Goal: Task Accomplishment & Management: Complete application form

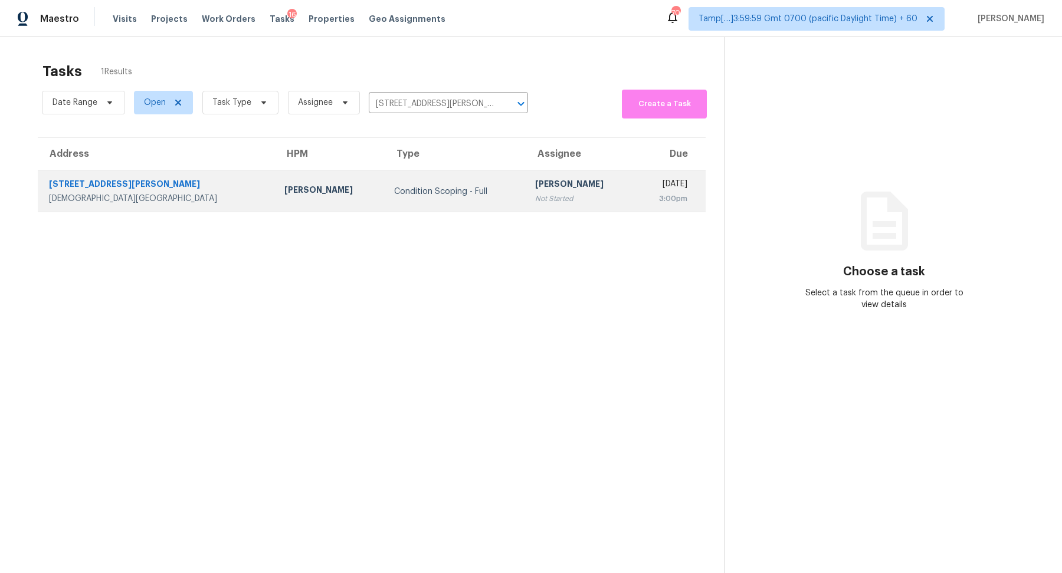
click at [431, 191] on div "Condition Scoping - Full" at bounding box center [455, 192] width 122 height 12
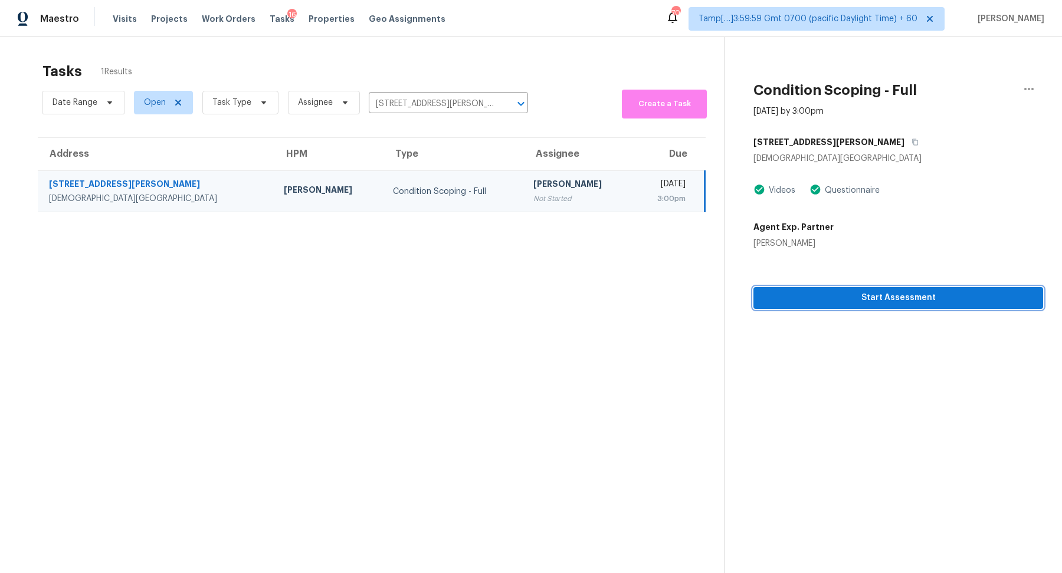
click at [859, 294] on span "Start Assessment" at bounding box center [898, 298] width 271 height 15
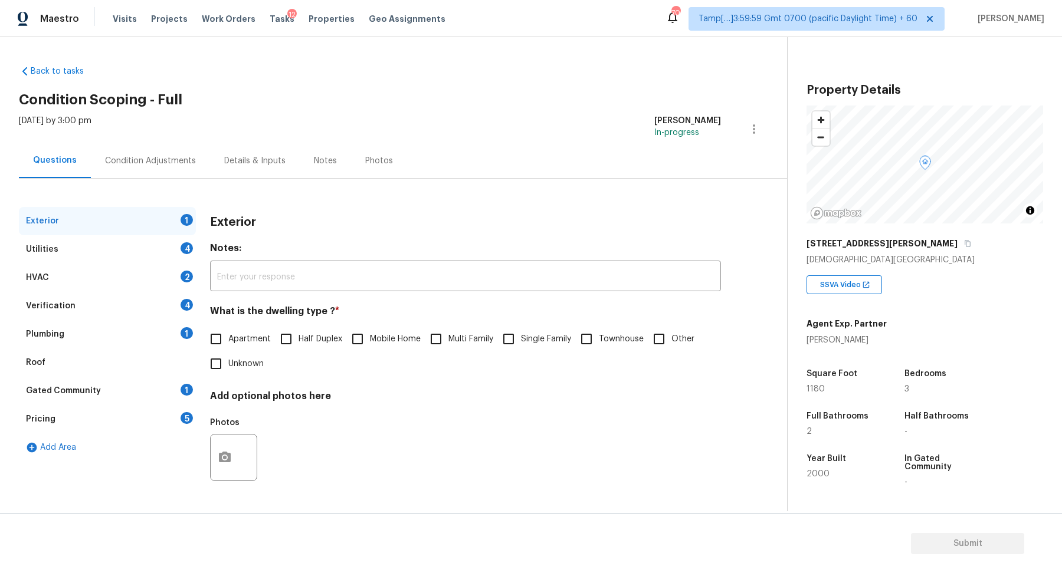
click at [565, 340] on span "Single Family" at bounding box center [546, 339] width 50 height 12
click at [521, 340] on input "Single Family" at bounding box center [508, 339] width 25 height 25
checkbox input "true"
click at [146, 253] on div "Utilities 4" at bounding box center [107, 249] width 177 height 28
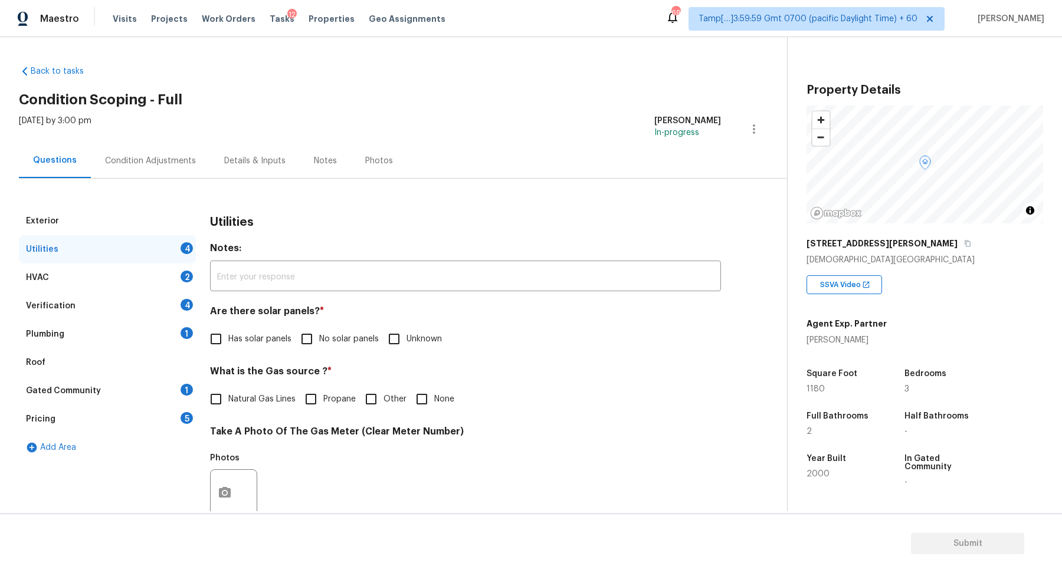
click at [340, 349] on label "No solar panels" at bounding box center [336, 339] width 84 height 25
click at [319, 349] on input "No solar panels" at bounding box center [306, 339] width 25 height 25
checkbox input "true"
click at [258, 399] on span "Natural Gas Lines" at bounding box center [261, 401] width 67 height 12
click at [228, 399] on input "Natural Gas Lines" at bounding box center [216, 400] width 25 height 25
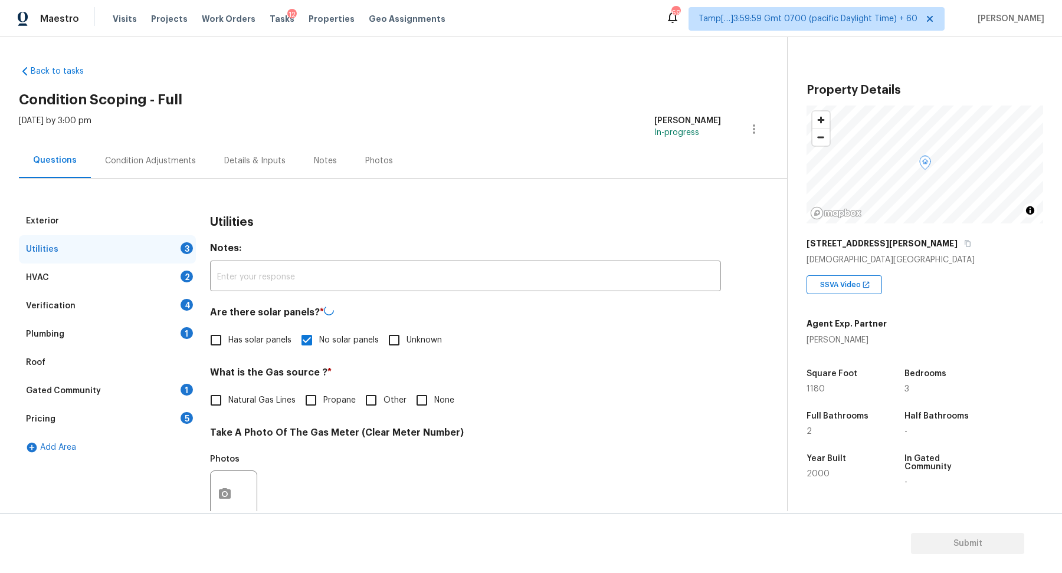
checkbox input "true"
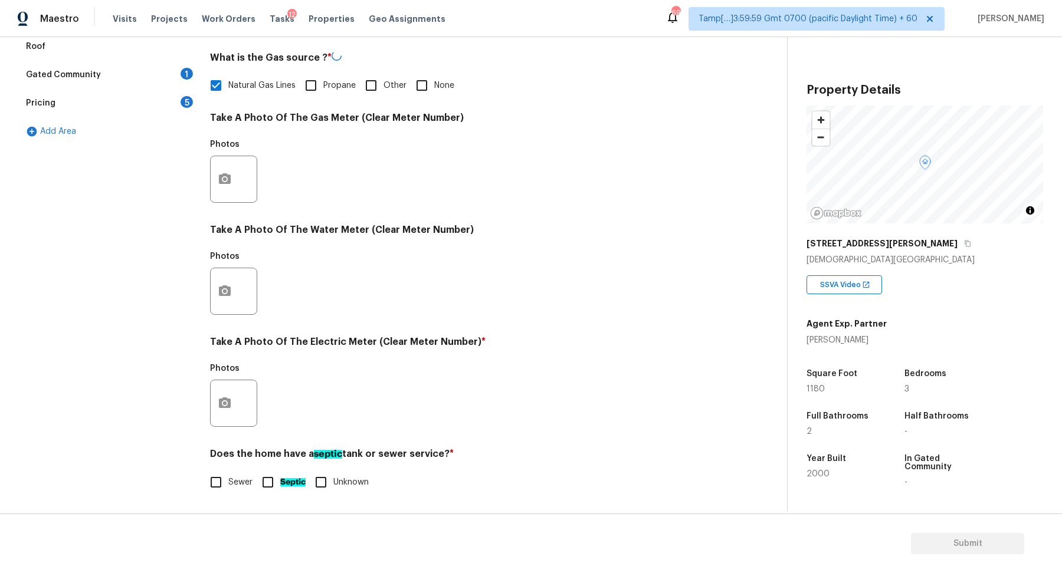
checkbox input "false"
click at [240, 409] on div at bounding box center [233, 403] width 47 height 47
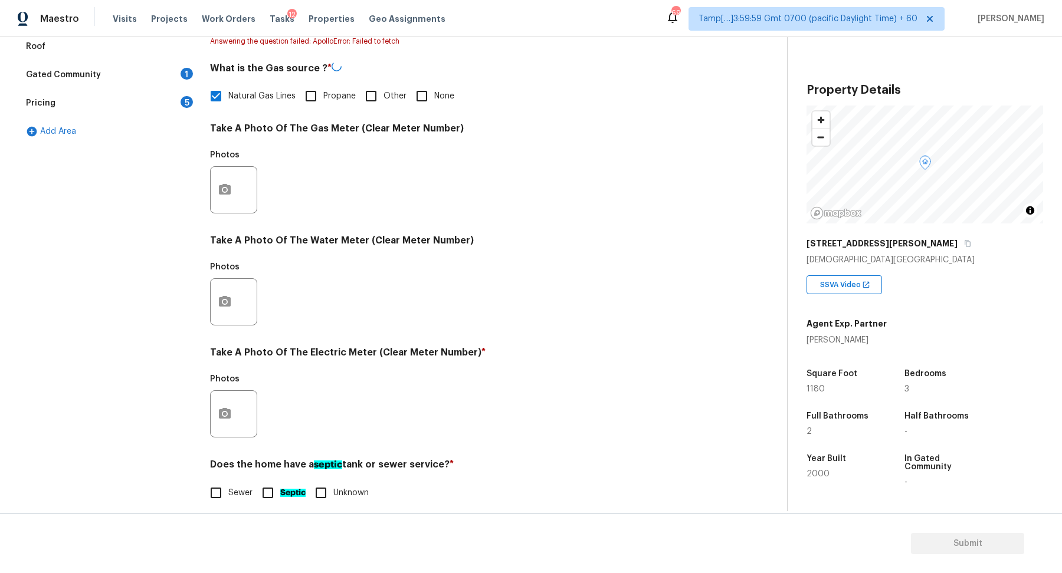
checkbox input "false"
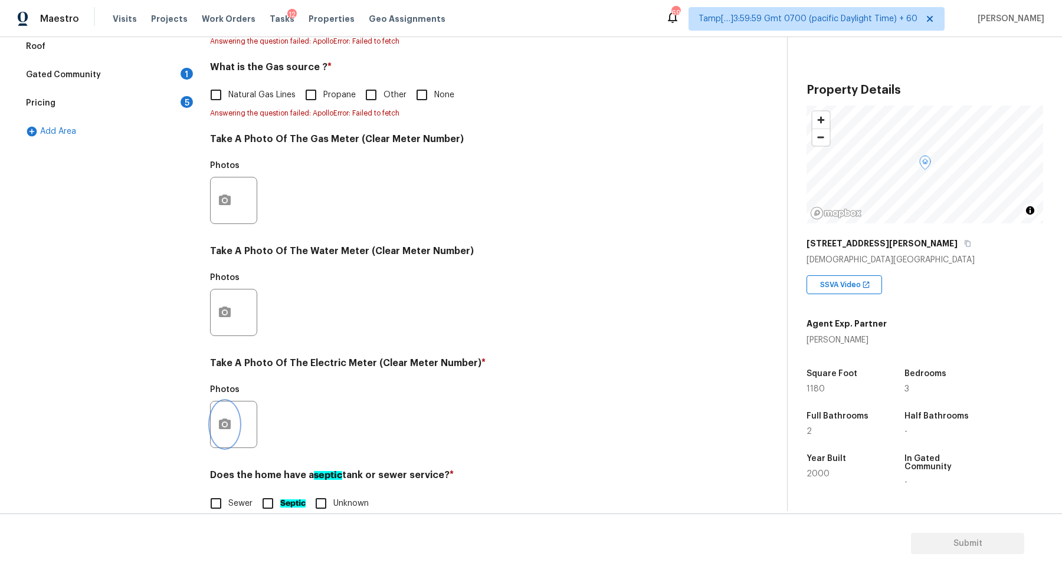
click at [231, 433] on button "button" at bounding box center [225, 425] width 28 height 46
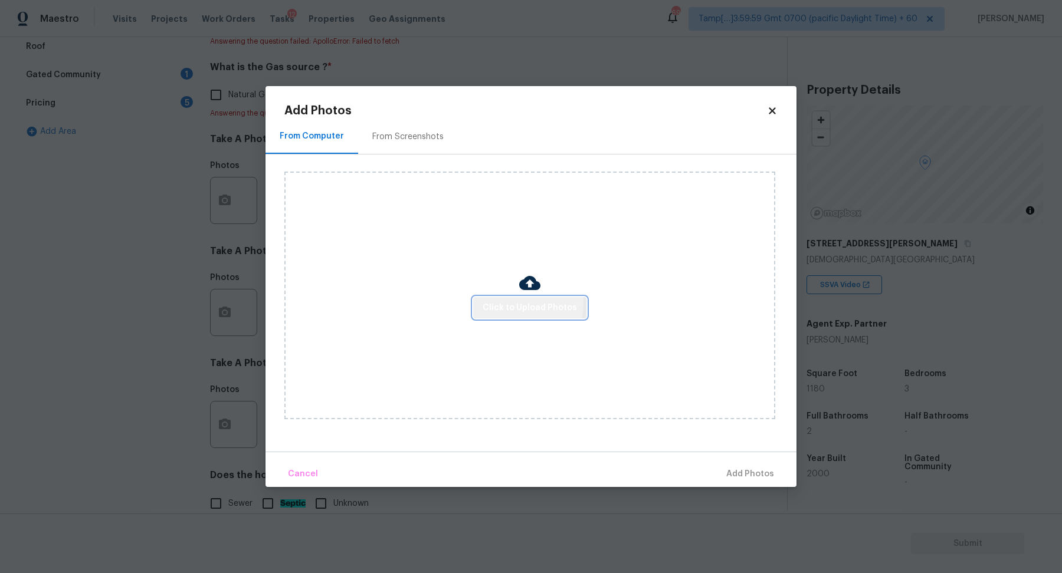
click at [512, 303] on span "Click to Upload Photos" at bounding box center [530, 308] width 94 height 15
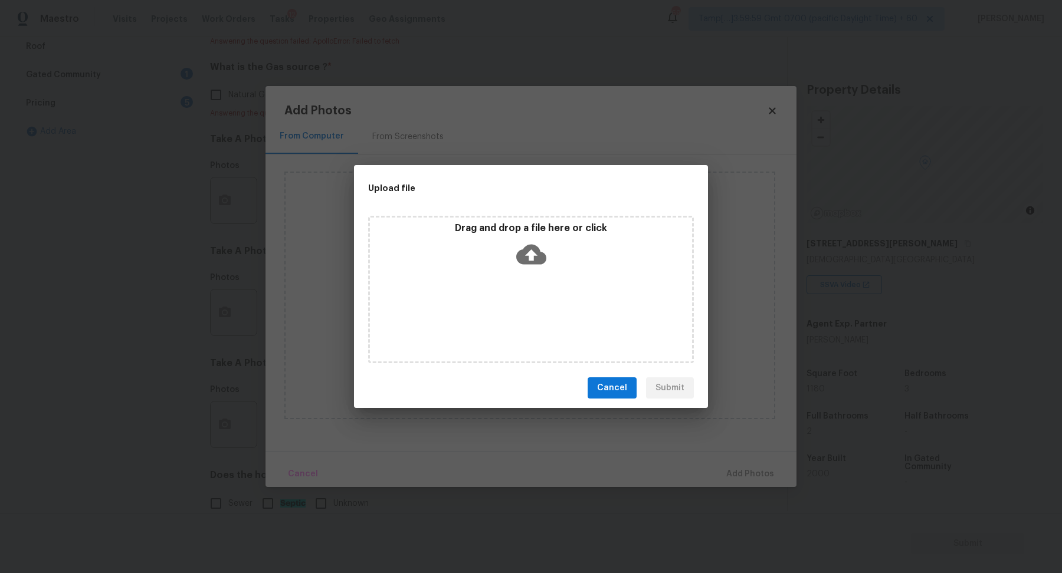
click at [538, 272] on div "Drag and drop a file here or click" at bounding box center [531, 289] width 326 height 147
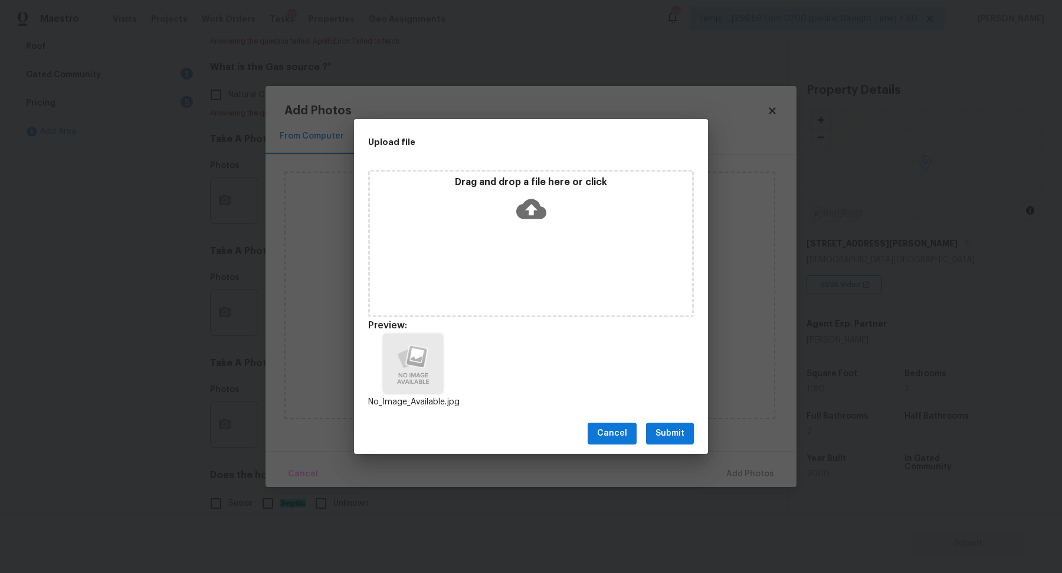
click at [657, 438] on span "Submit" at bounding box center [669, 434] width 29 height 15
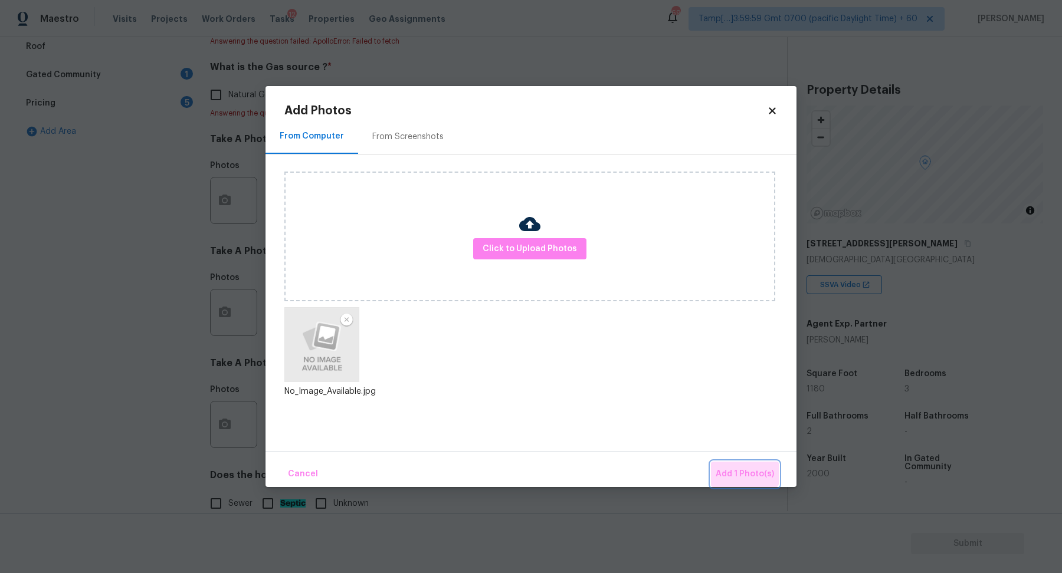
click at [741, 462] on button "Add 1 Photo(s)" at bounding box center [745, 474] width 68 height 25
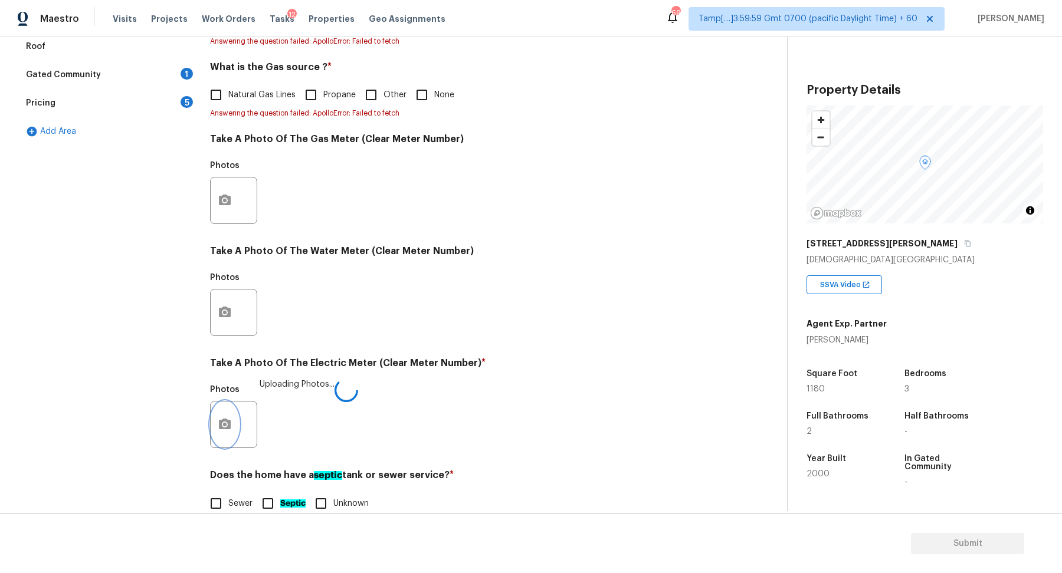
scroll to position [337, 0]
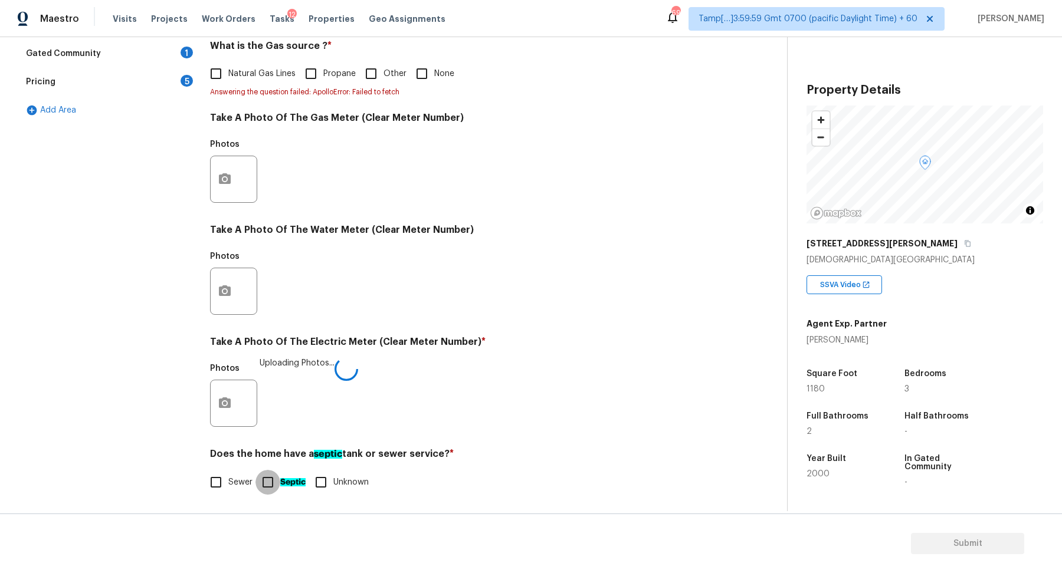
click at [277, 478] on input "Septic" at bounding box center [267, 482] width 25 height 25
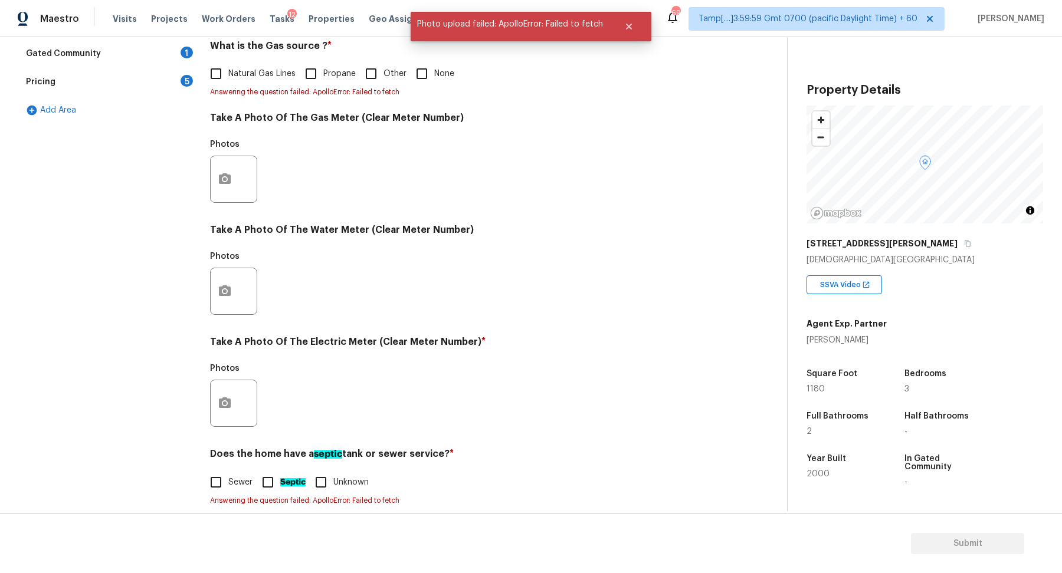
scroll to position [349, 0]
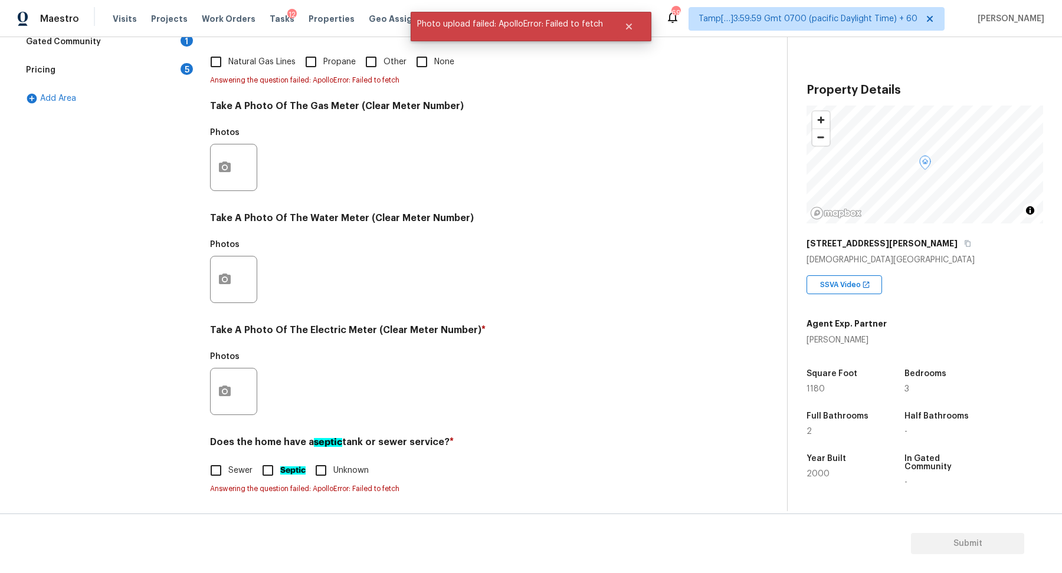
click at [270, 468] on input "Septic" at bounding box center [267, 470] width 25 height 25
checkbox input "true"
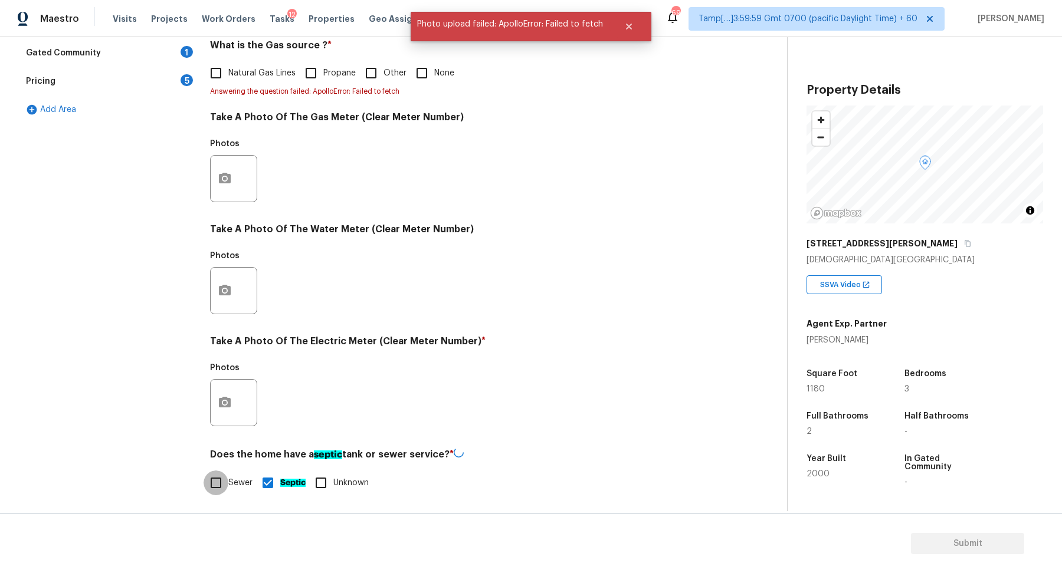
click at [225, 484] on input "Sewer" at bounding box center [216, 483] width 25 height 25
checkbox input "true"
checkbox input "false"
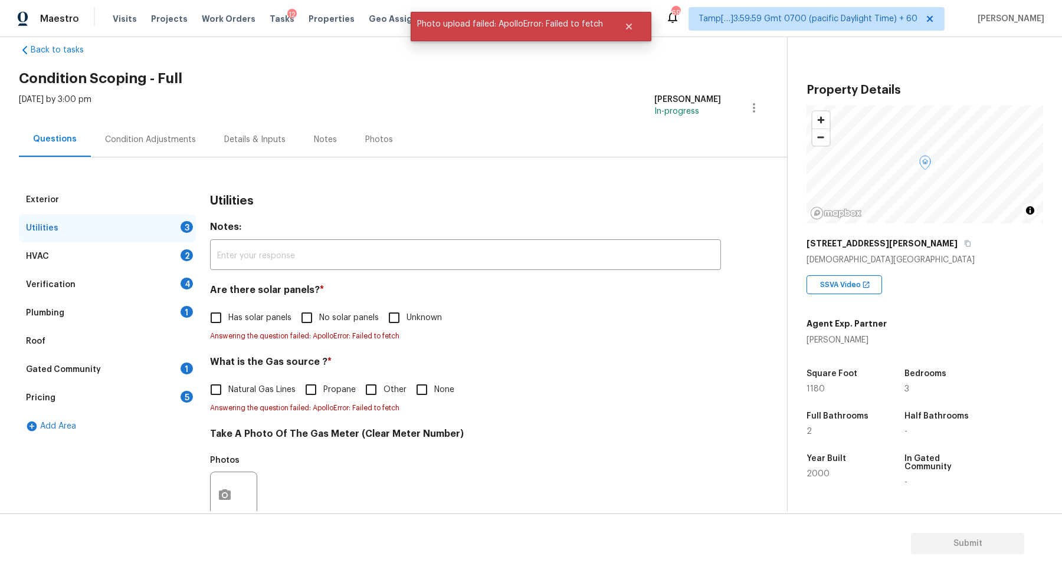
scroll to position [0, 0]
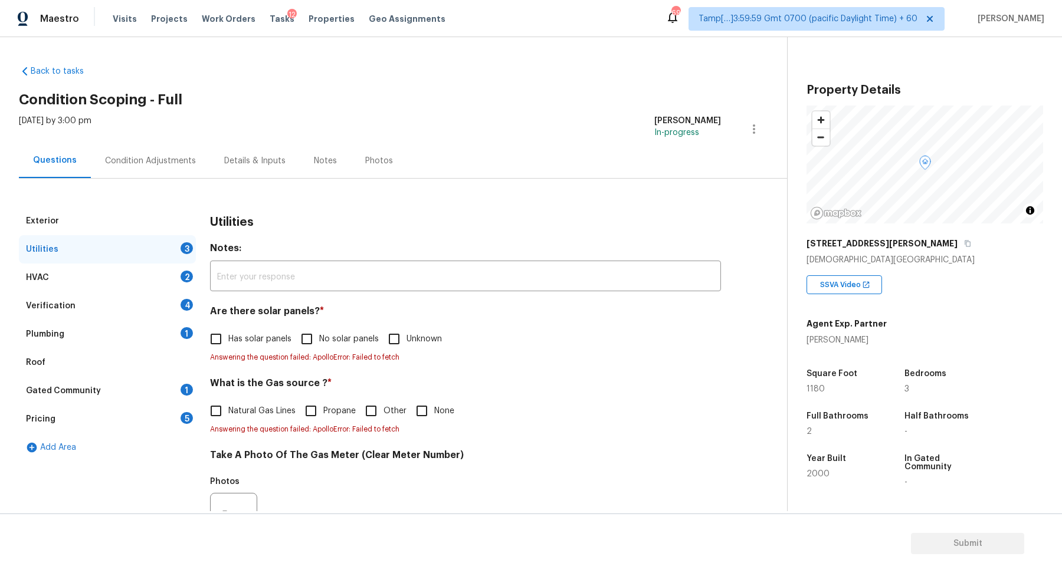
checkbox input "false"
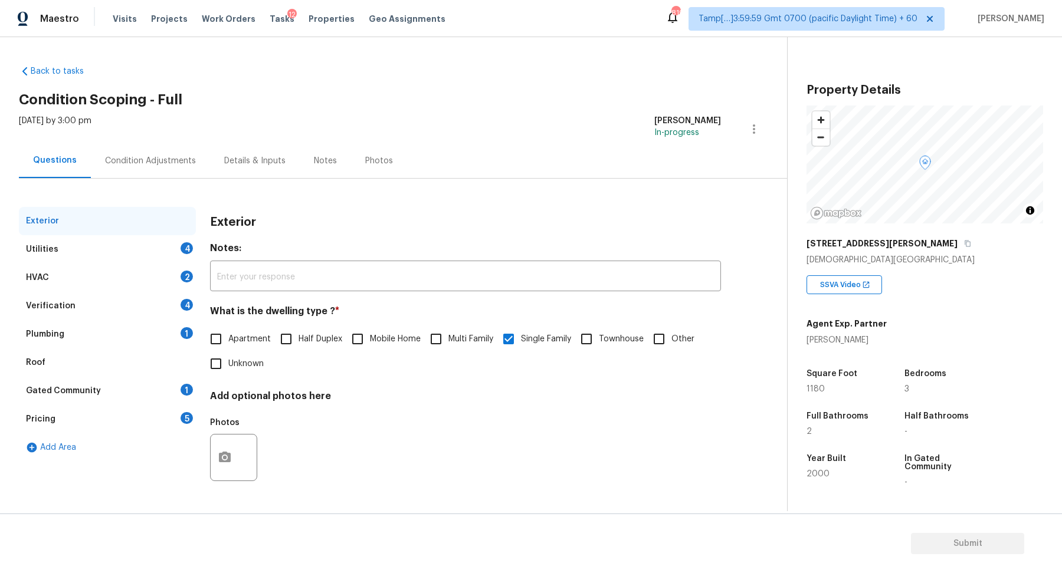
click at [168, 246] on div "Utilities 4" at bounding box center [107, 249] width 177 height 28
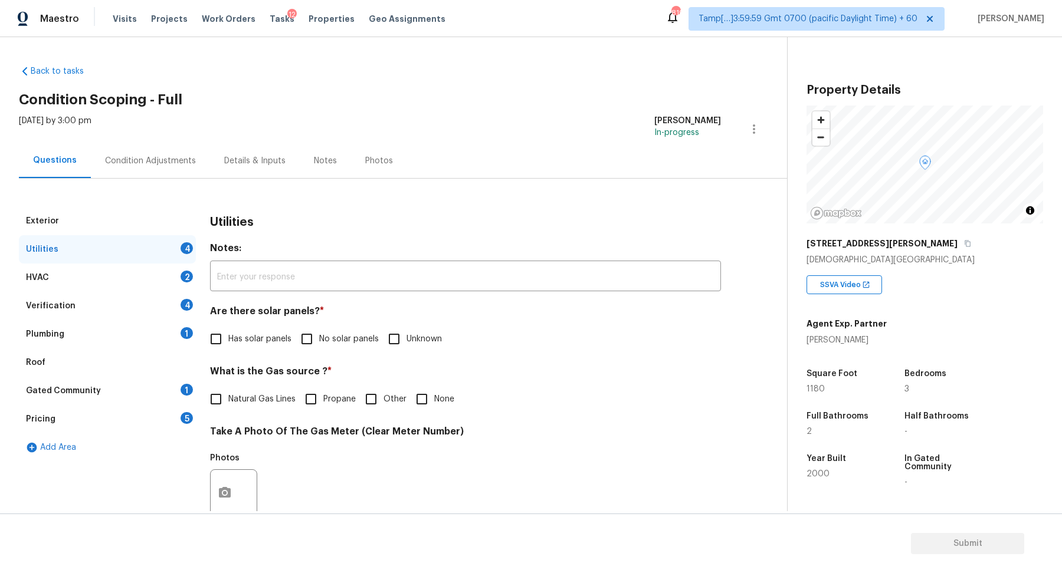
click at [301, 350] on input "No solar panels" at bounding box center [306, 339] width 25 height 25
checkbox input "true"
click at [247, 391] on label "Natural Gas Lines" at bounding box center [250, 400] width 92 height 25
click at [228, 391] on input "Natural Gas Lines" at bounding box center [216, 400] width 25 height 25
checkbox input "true"
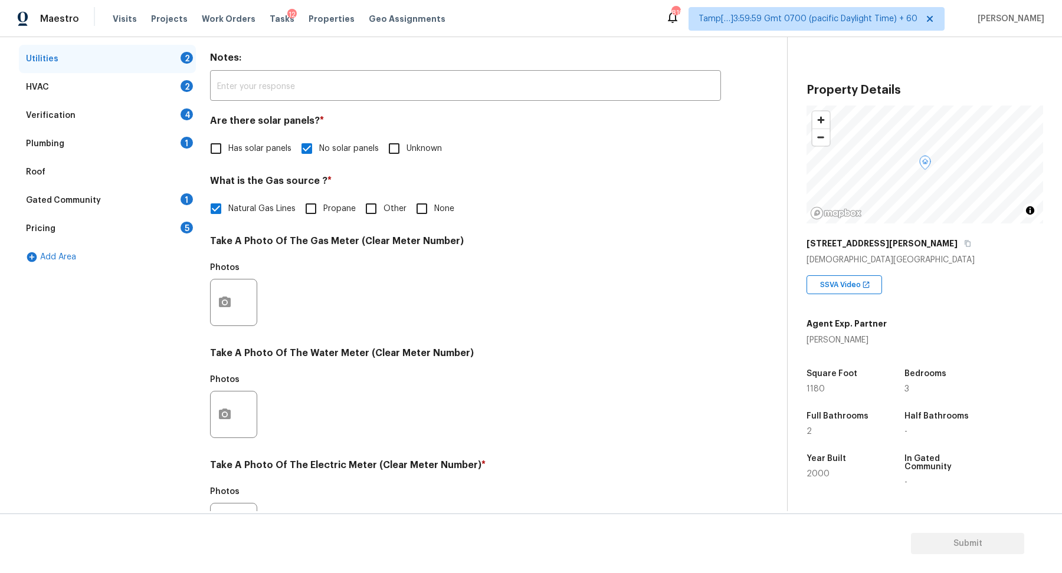
scroll to position [314, 0]
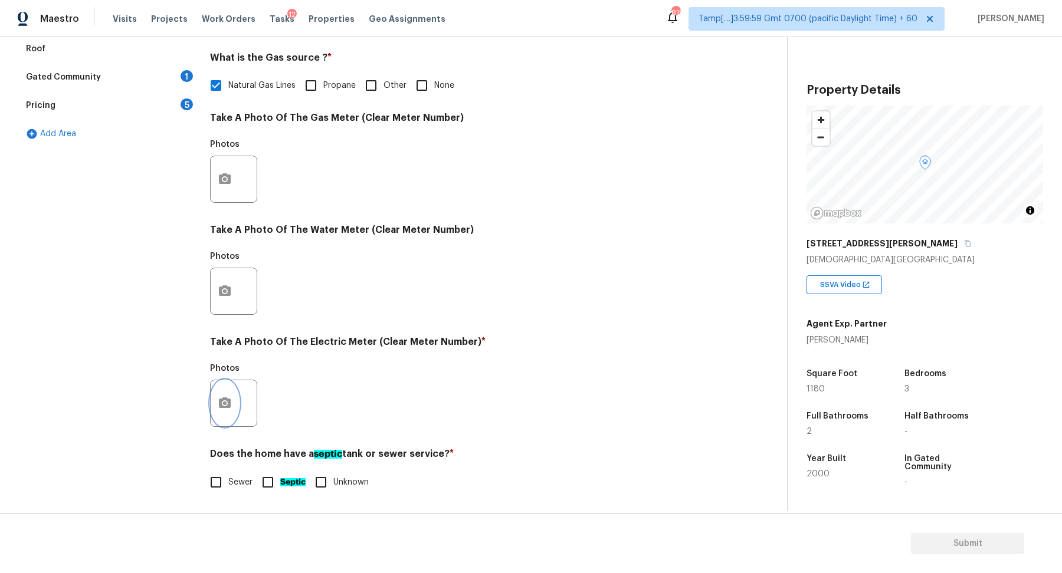
click at [219, 420] on button "button" at bounding box center [225, 404] width 28 height 46
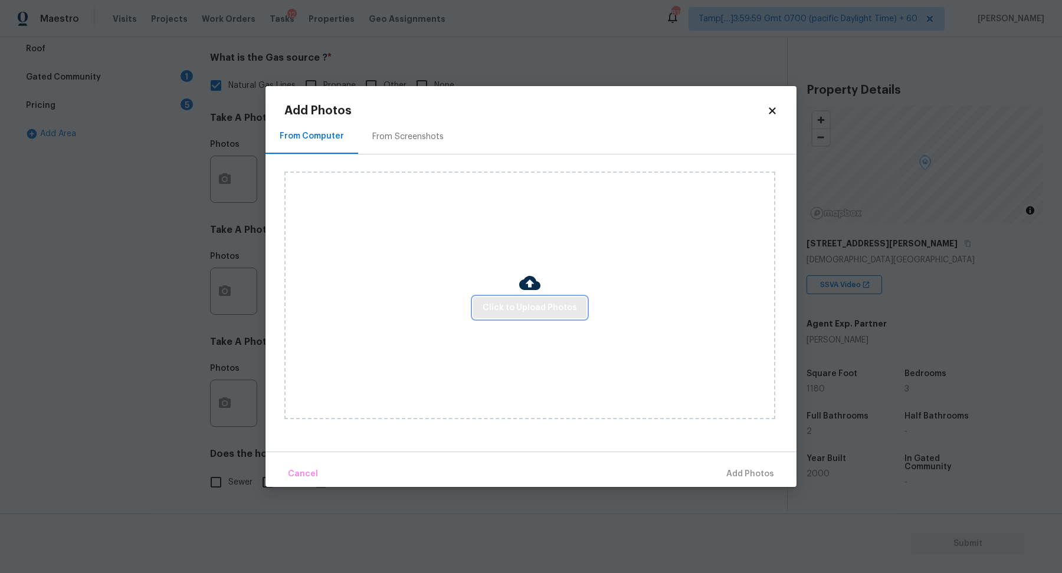
click at [527, 299] on button "Click to Upload Photos" at bounding box center [529, 308] width 113 height 22
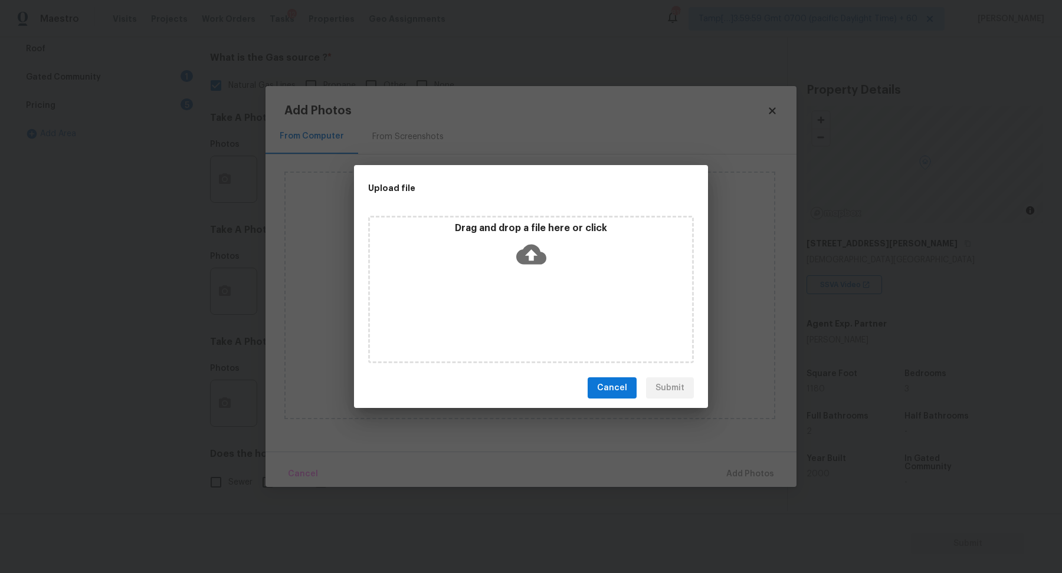
click at [545, 278] on div "Drag and drop a file here or click" at bounding box center [531, 289] width 326 height 147
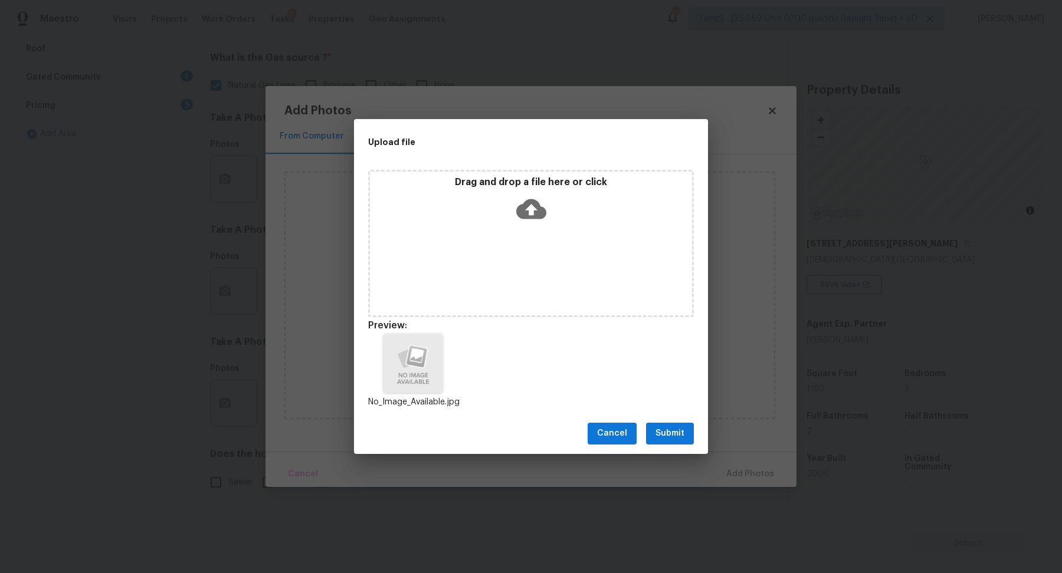
click at [679, 440] on span "Submit" at bounding box center [669, 434] width 29 height 15
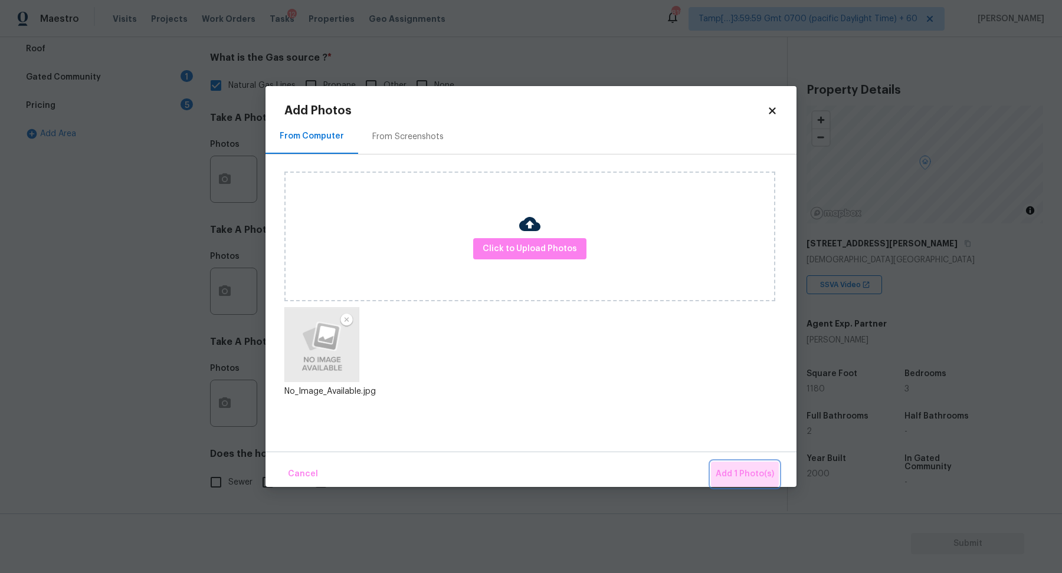
click at [745, 470] on span "Add 1 Photo(s)" at bounding box center [745, 474] width 58 height 15
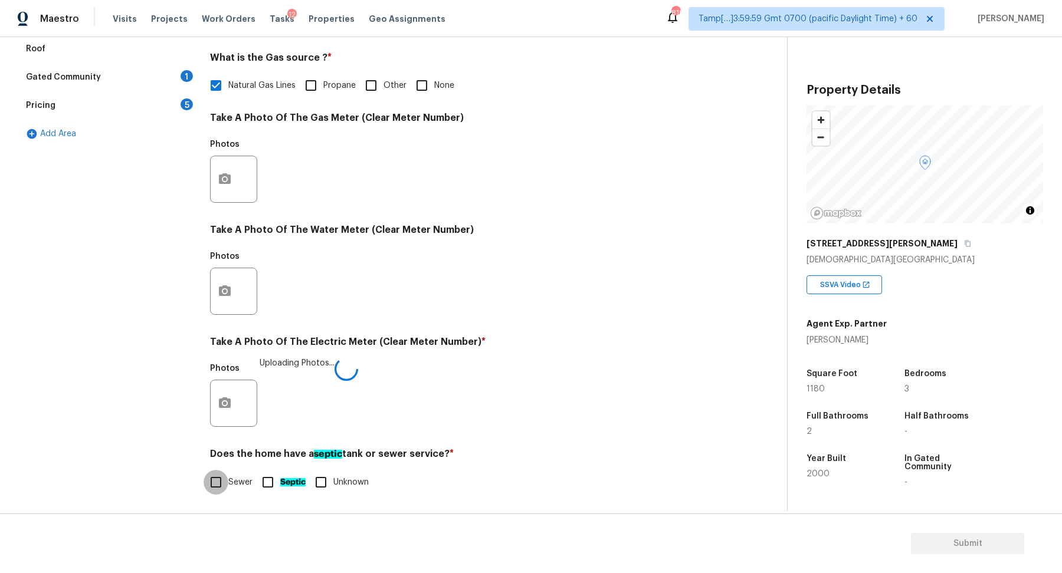
click at [227, 481] on input "Sewer" at bounding box center [216, 482] width 25 height 25
checkbox input "true"
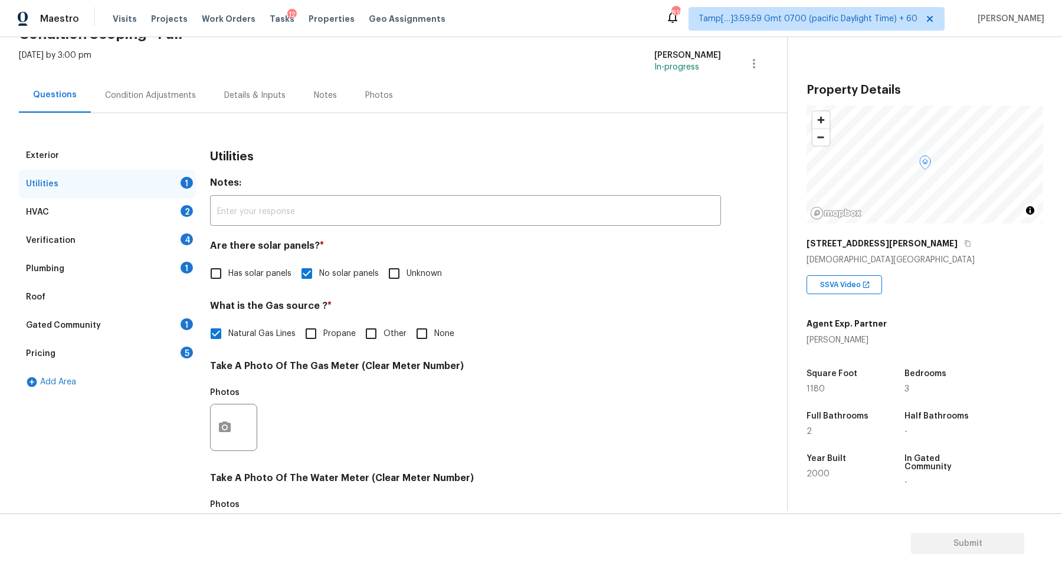
scroll to position [46, 0]
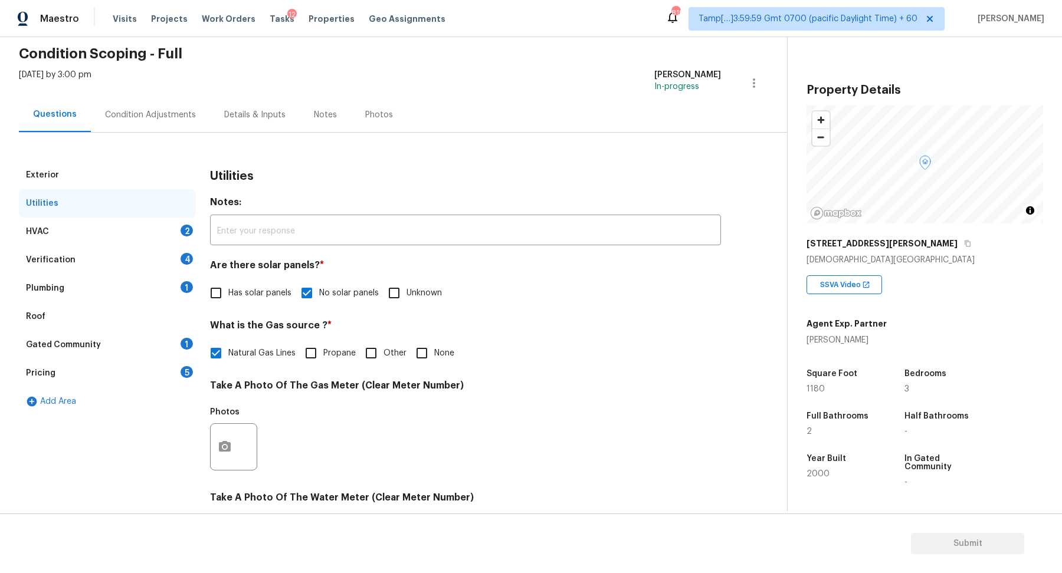
click at [178, 234] on div "HVAC 2" at bounding box center [107, 232] width 177 height 28
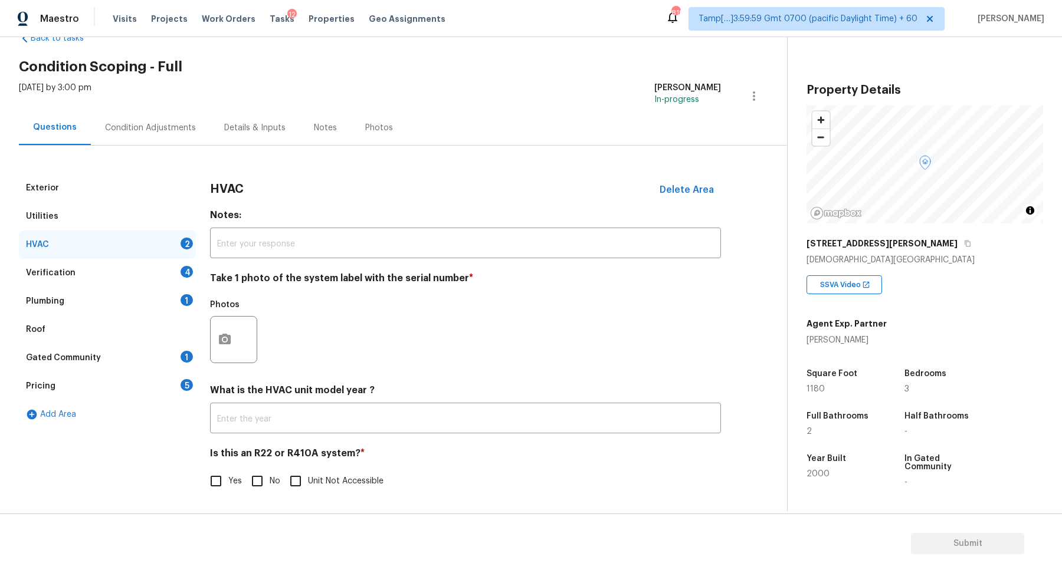
scroll to position [32, 0]
click at [219, 356] on button "button" at bounding box center [225, 340] width 28 height 46
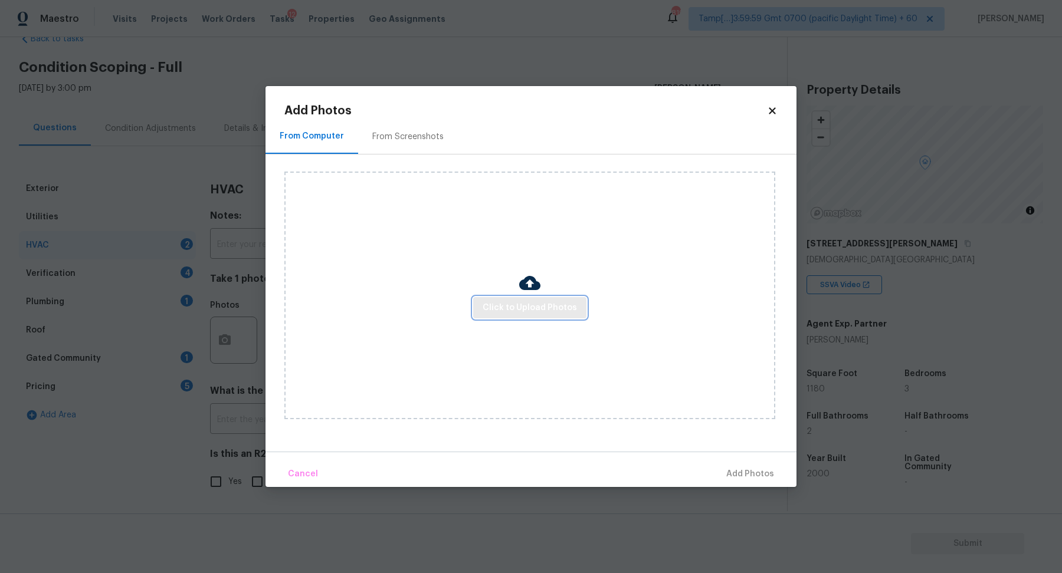
click at [547, 310] on span "Click to Upload Photos" at bounding box center [530, 308] width 94 height 15
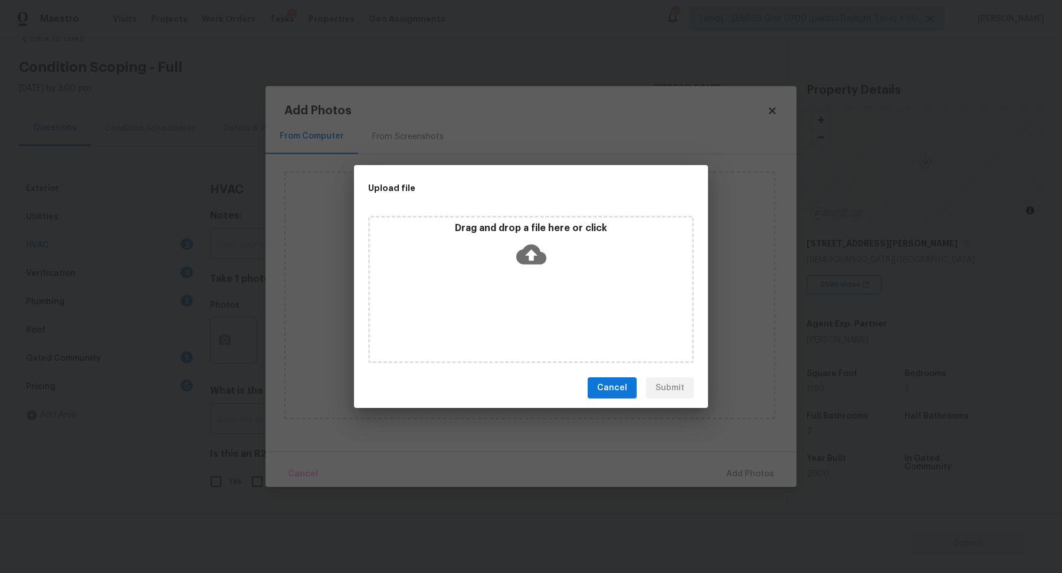
click at [543, 278] on div "Drag and drop a file here or click" at bounding box center [531, 289] width 326 height 147
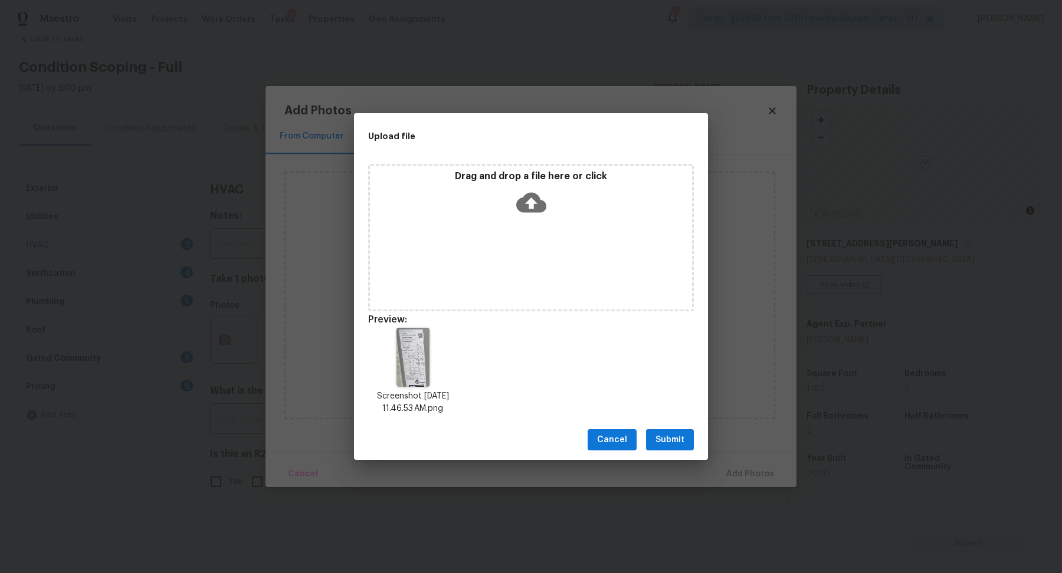
click at [660, 446] on span "Submit" at bounding box center [669, 440] width 29 height 15
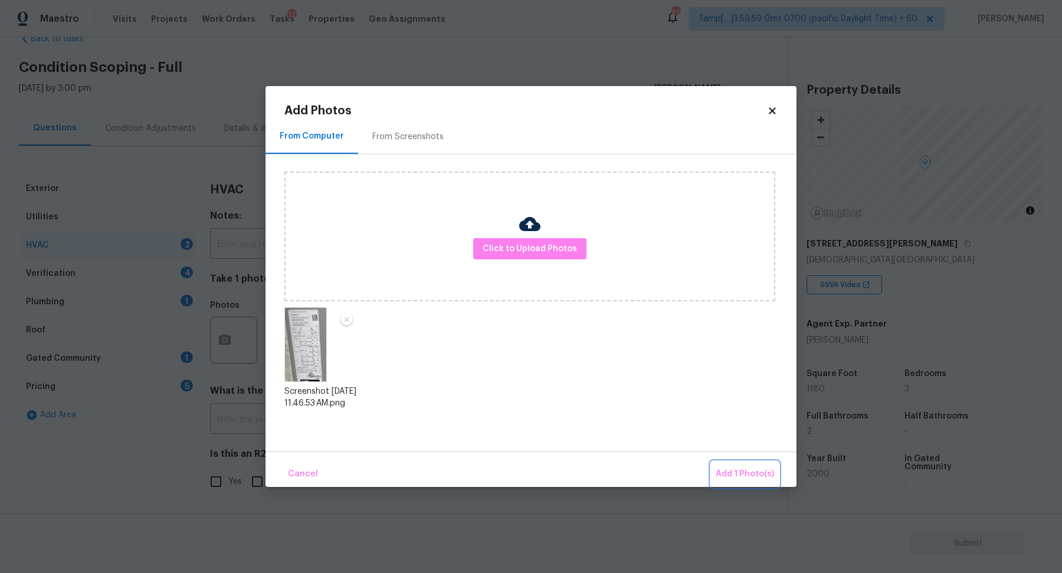
click at [730, 470] on span "Add 1 Photo(s)" at bounding box center [745, 474] width 58 height 15
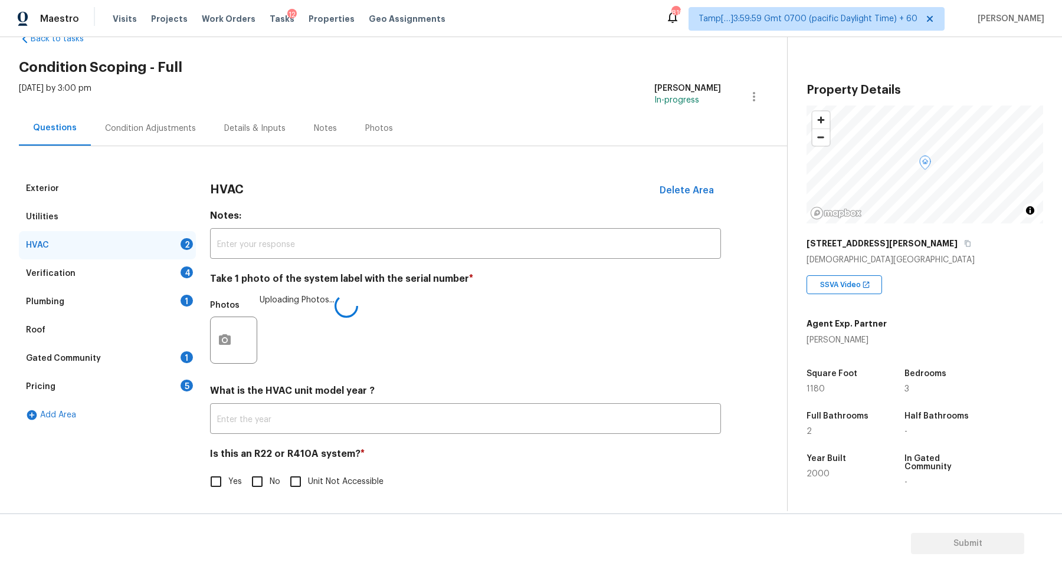
click at [271, 479] on span "No" at bounding box center [275, 482] width 11 height 12
click at [270, 479] on input "No" at bounding box center [257, 482] width 25 height 25
checkbox input "true"
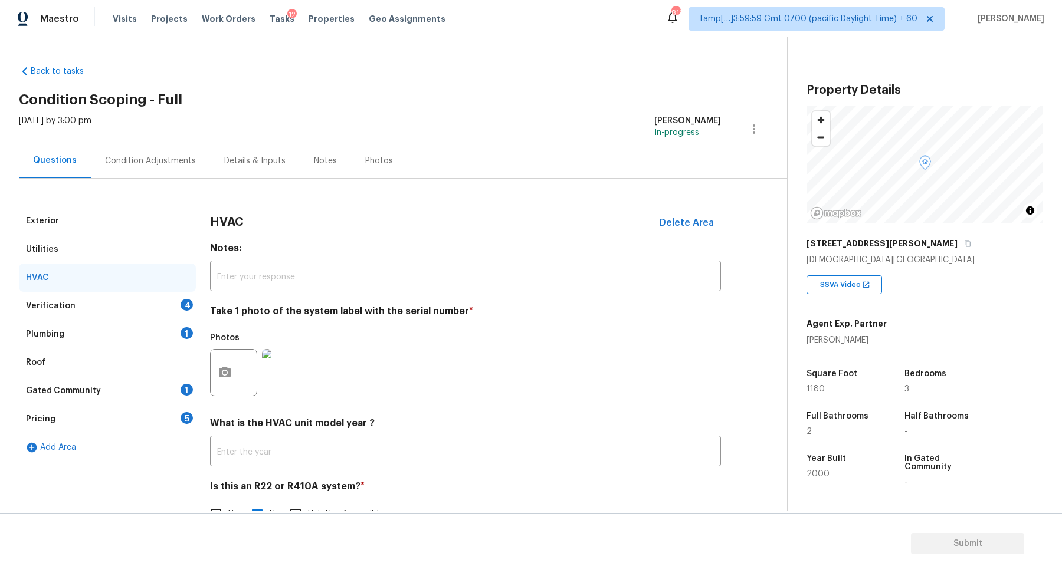
click at [165, 300] on div "Verification 4" at bounding box center [107, 306] width 177 height 28
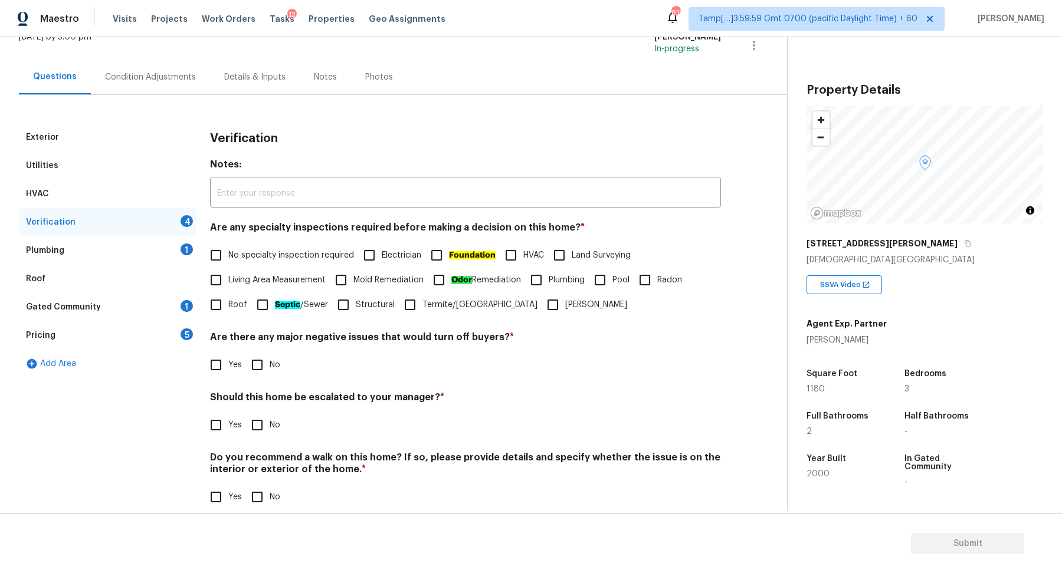
scroll to position [99, 0]
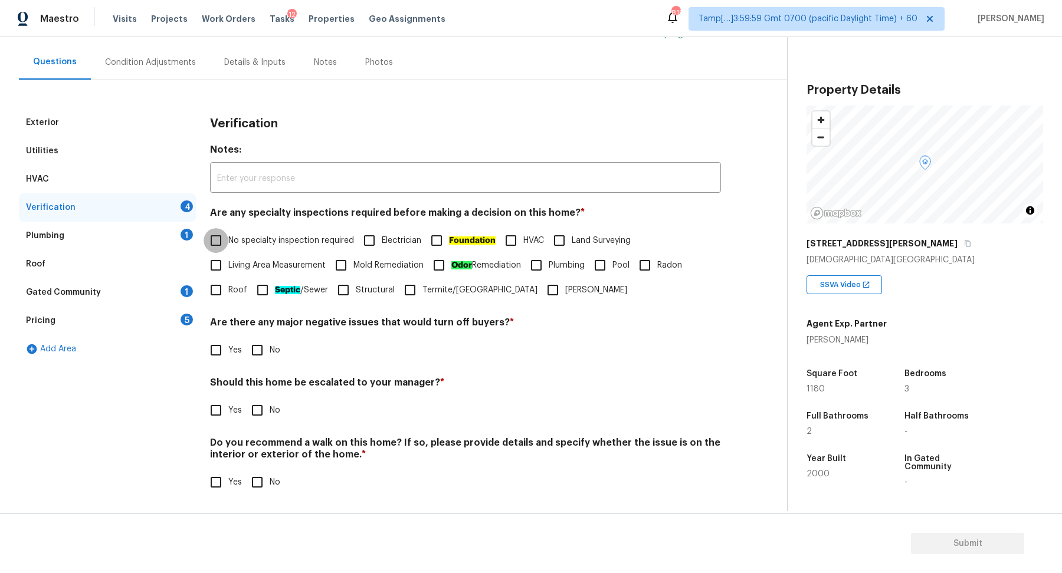
click at [225, 238] on input "No specialty inspection required" at bounding box center [216, 240] width 25 height 25
checkbox input "true"
click at [248, 359] on input "No" at bounding box center [257, 350] width 25 height 25
checkbox input "true"
click at [216, 412] on input "Yes" at bounding box center [216, 410] width 25 height 25
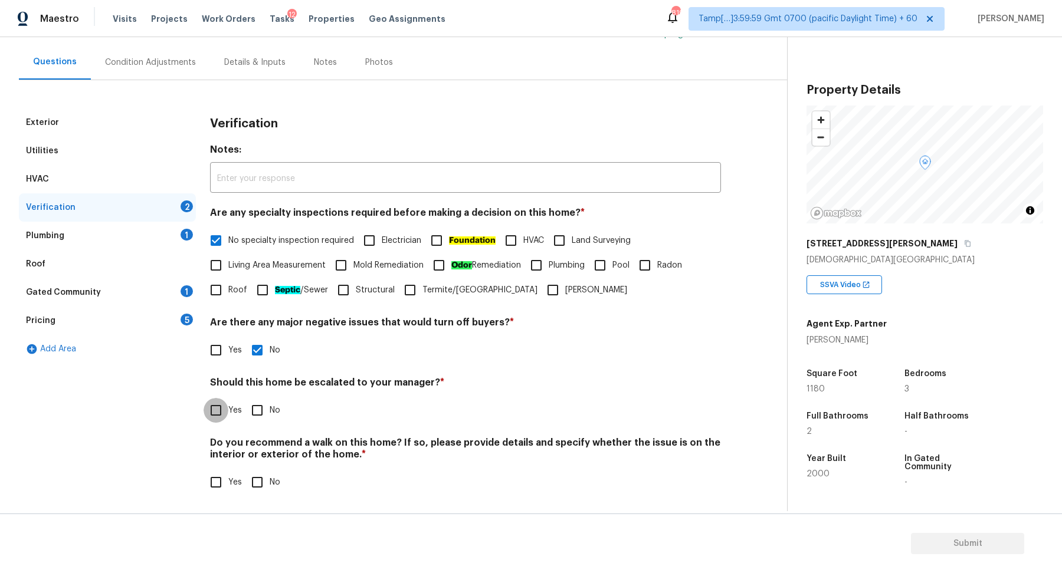
checkbox input "true"
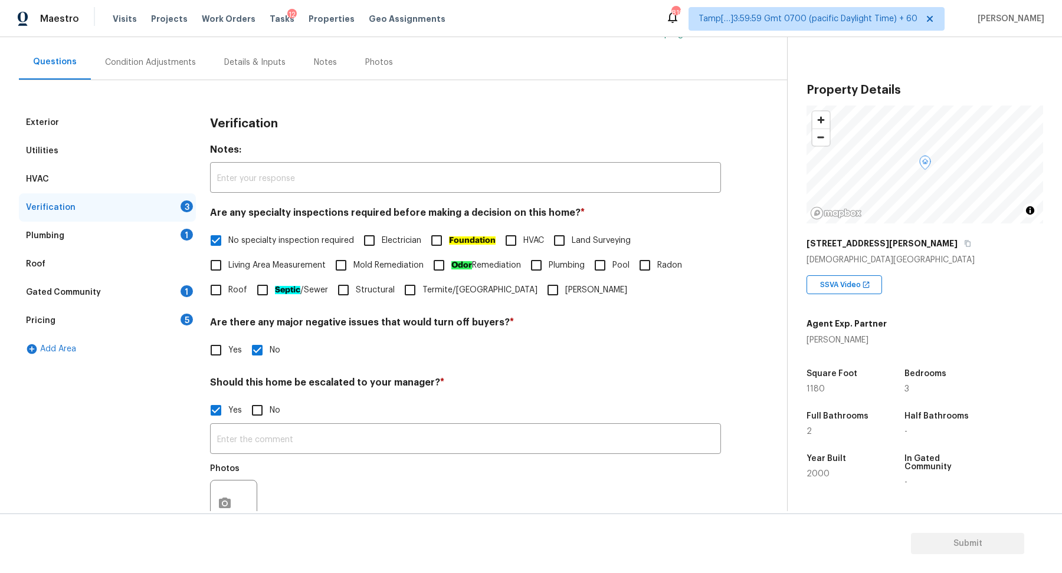
scroll to position [210, 0]
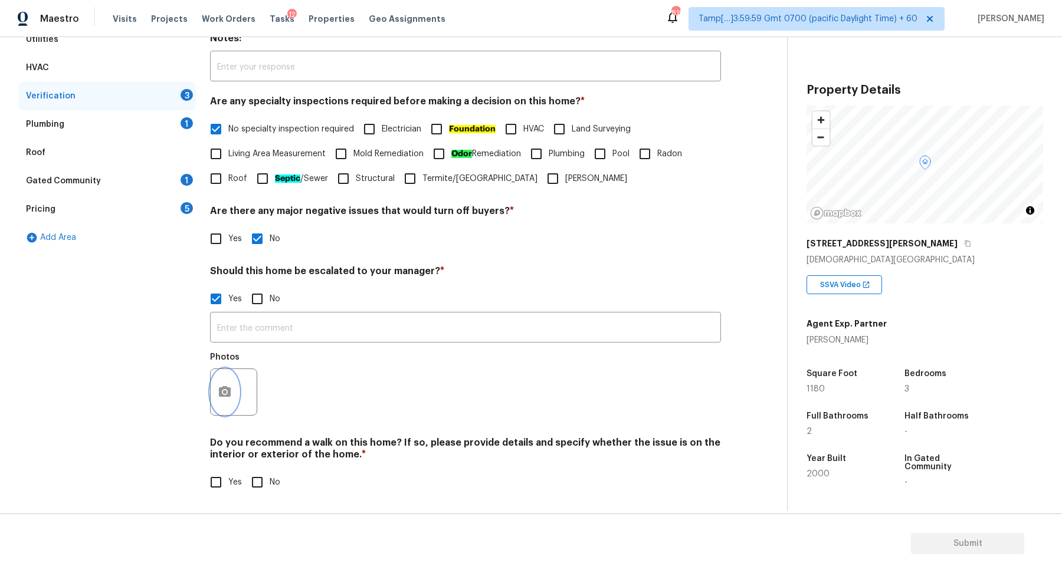
click at [222, 382] on button "button" at bounding box center [225, 392] width 28 height 46
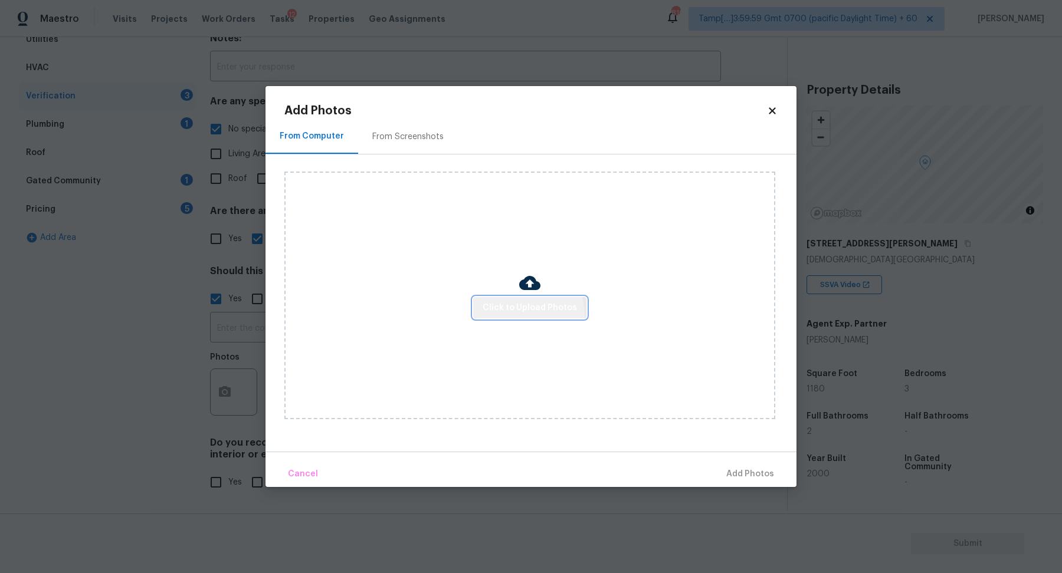
click at [521, 316] on button "Click to Upload Photos" at bounding box center [529, 308] width 113 height 22
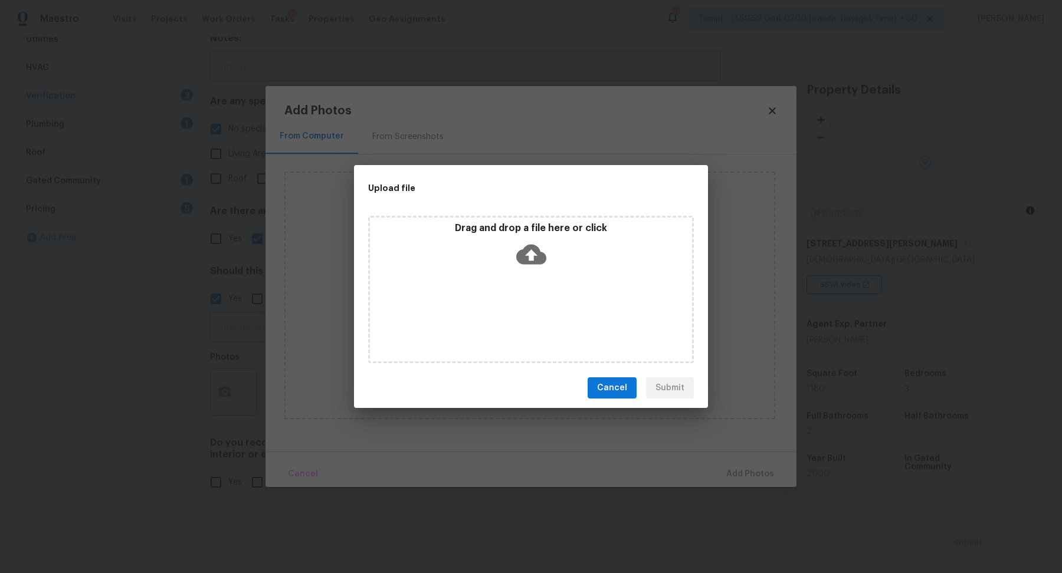
click at [564, 257] on div "Drag and drop a file here or click" at bounding box center [531, 247] width 322 height 51
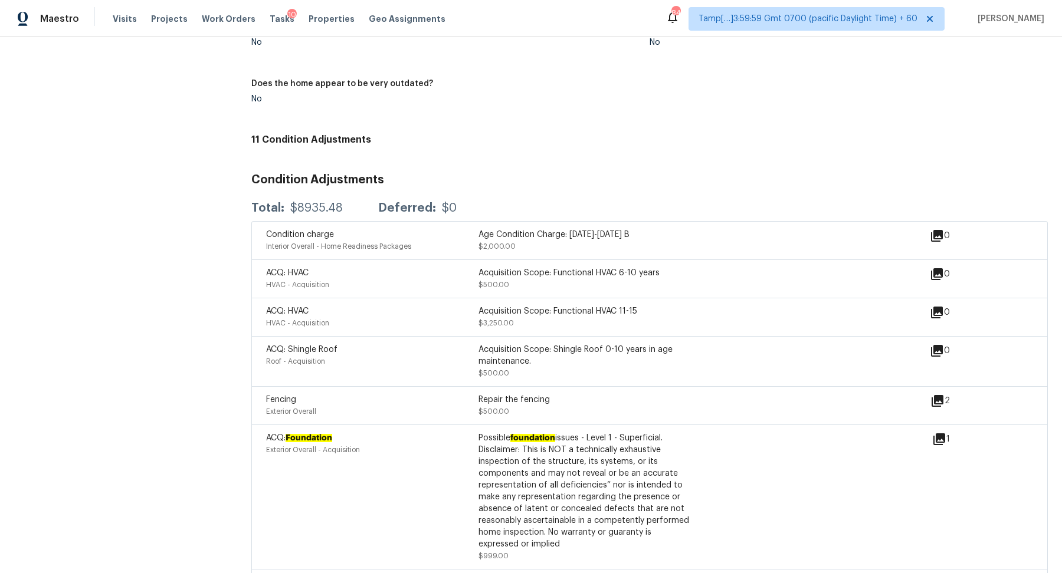
scroll to position [1328, 0]
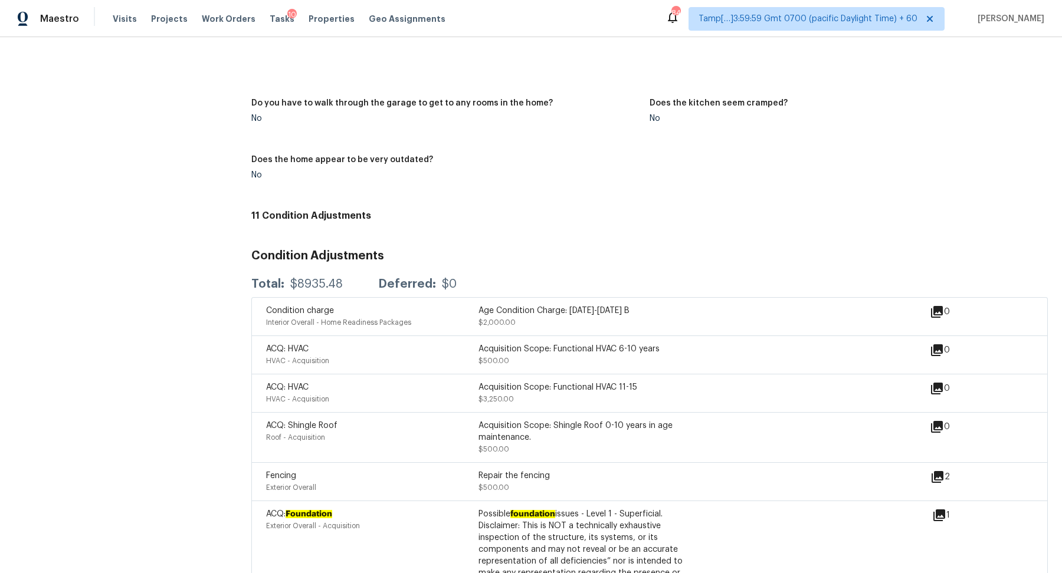
click at [305, 289] on div "$8935.48" at bounding box center [316, 284] width 53 height 12
copy div "$8935.48"
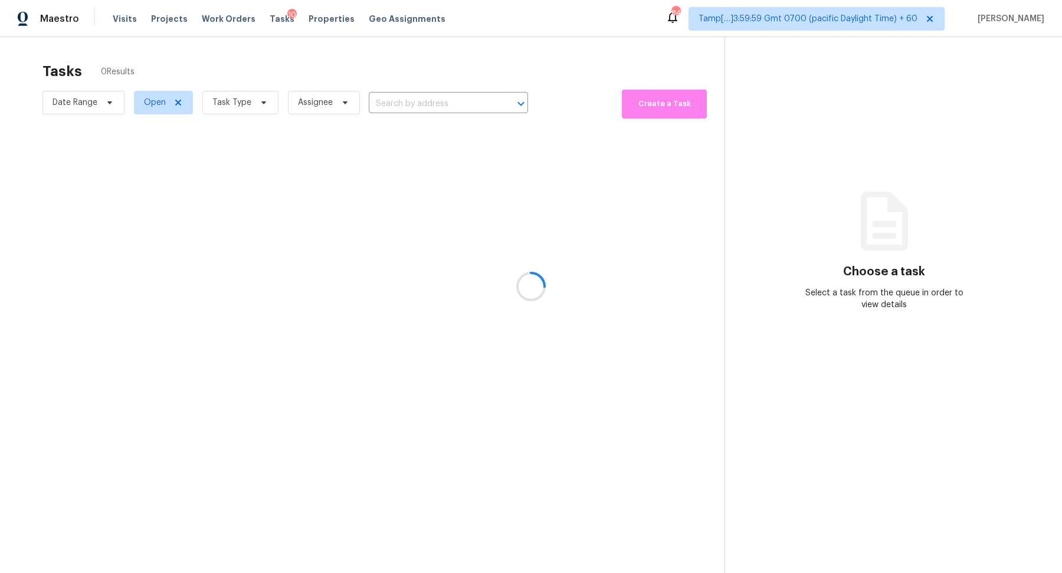
click at [404, 109] on div at bounding box center [531, 286] width 1062 height 573
click at [417, 103] on div at bounding box center [531, 286] width 1062 height 573
